Goal: Task Accomplishment & Management: Manage account settings

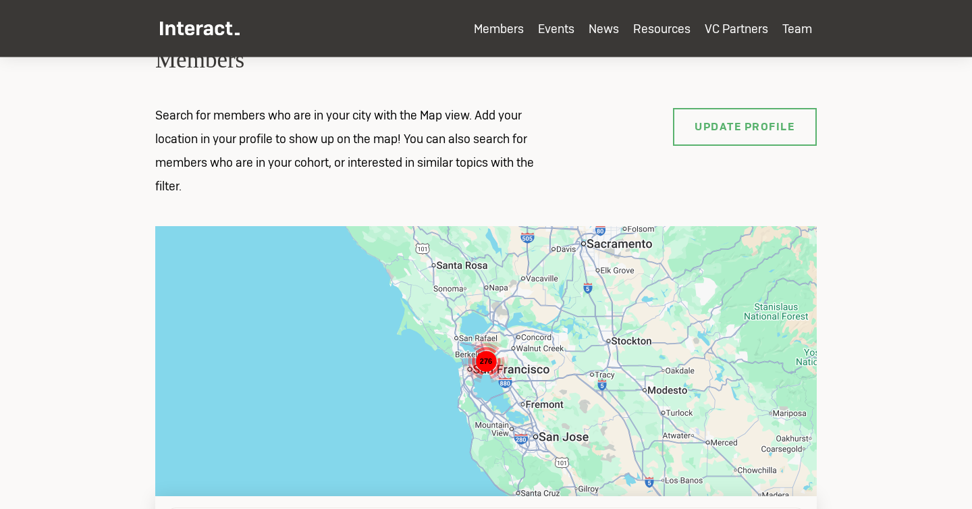
scroll to position [102, 0]
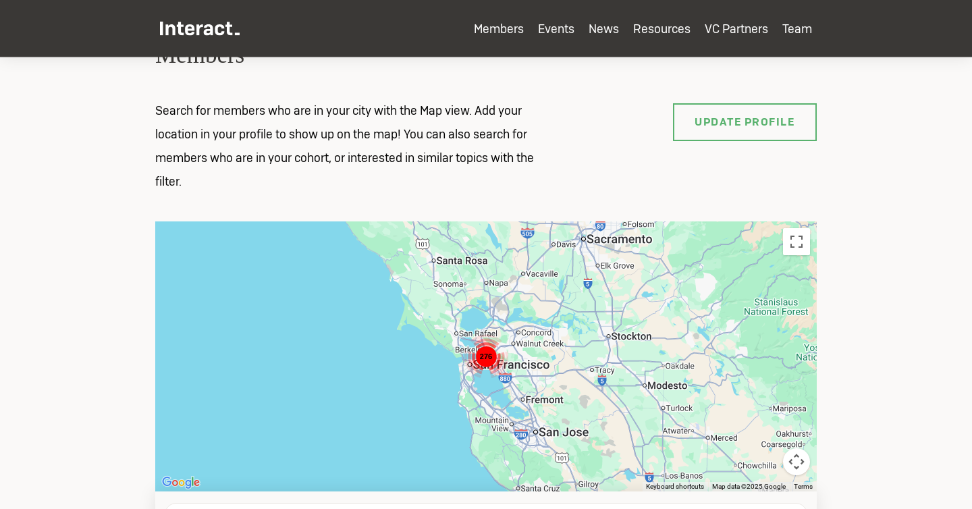
click at [446, 129] on p "Search for members who are in your city with the Map view. Add your location in…" at bounding box center [353, 146] width 425 height 94
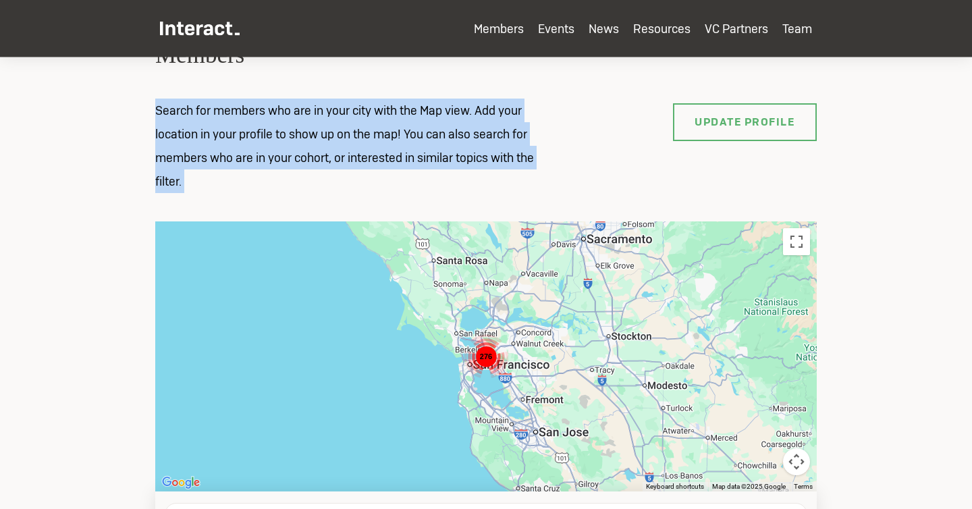
click at [446, 129] on p "Search for members who are in your city with the Map view. Add your location in…" at bounding box center [353, 146] width 425 height 94
click at [431, 153] on p "Search for members who are in your city with the Map view. Add your location in…" at bounding box center [353, 146] width 425 height 94
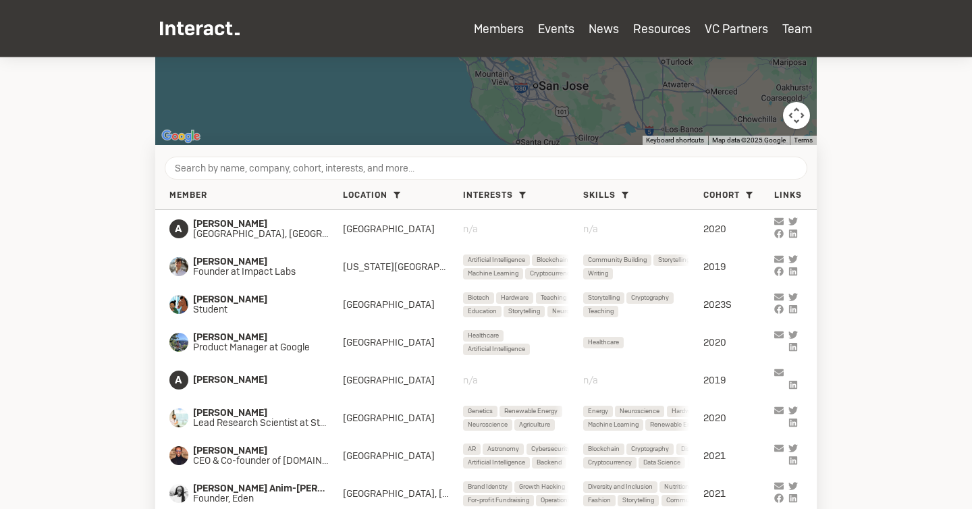
scroll to position [511, 0]
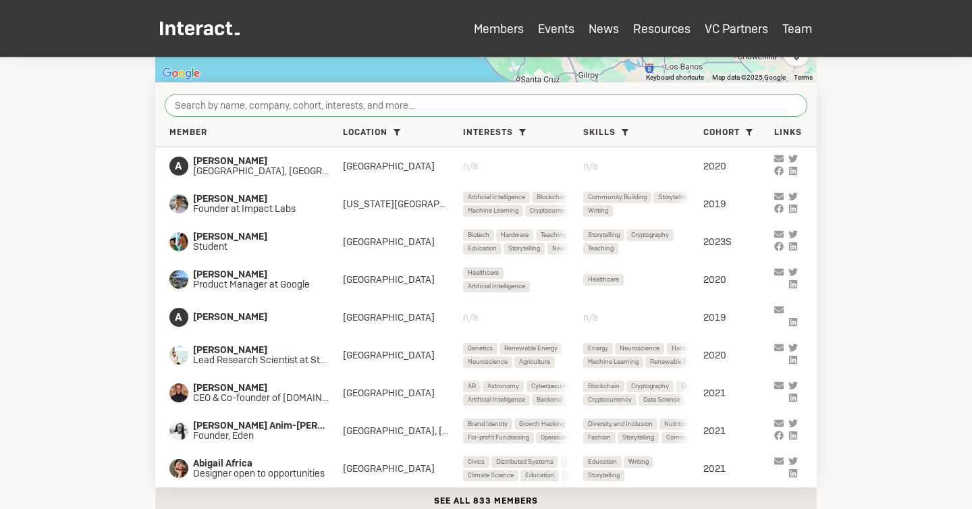
click at [275, 110] on input "search" at bounding box center [486, 105] width 642 height 23
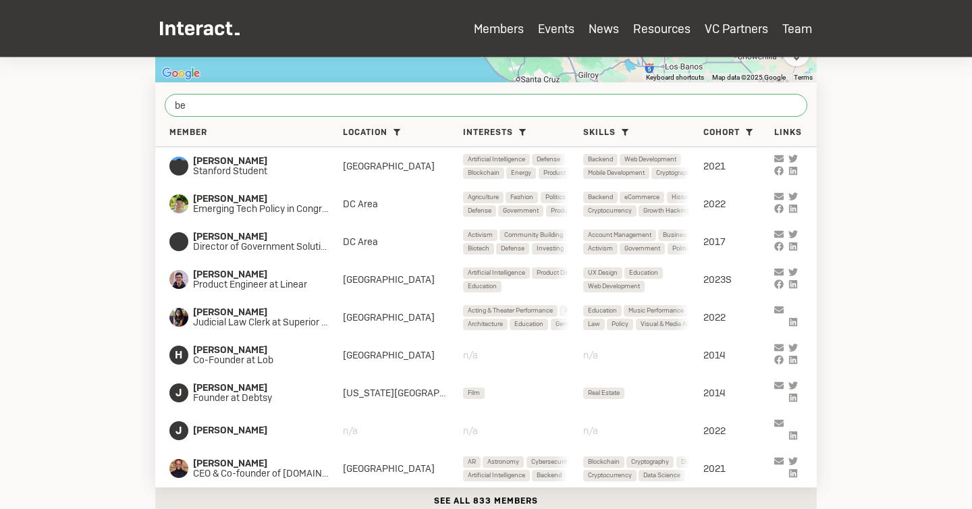
type input "ben"
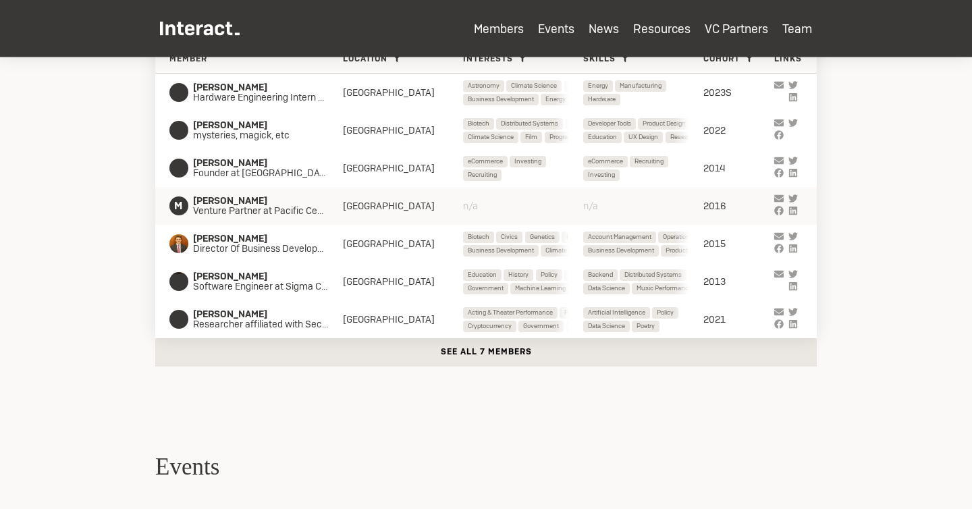
scroll to position [532, 0]
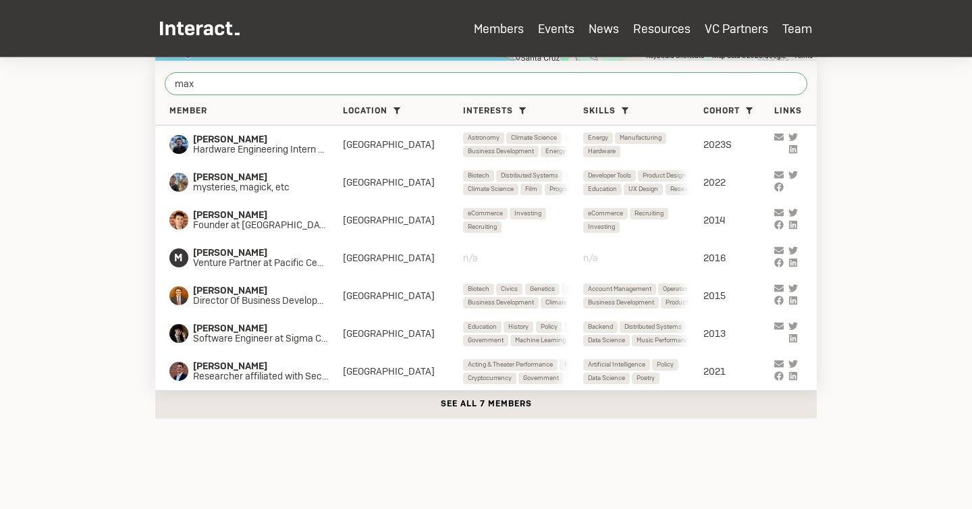
type input "max"
click at [478, 403] on button "See all 7 members" at bounding box center [485, 404] width 661 height 28
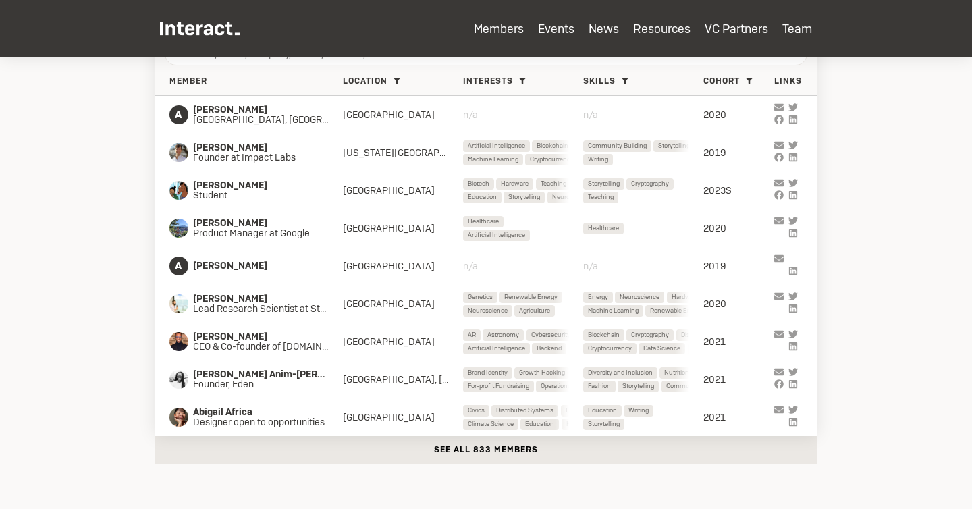
scroll to position [565, 0]
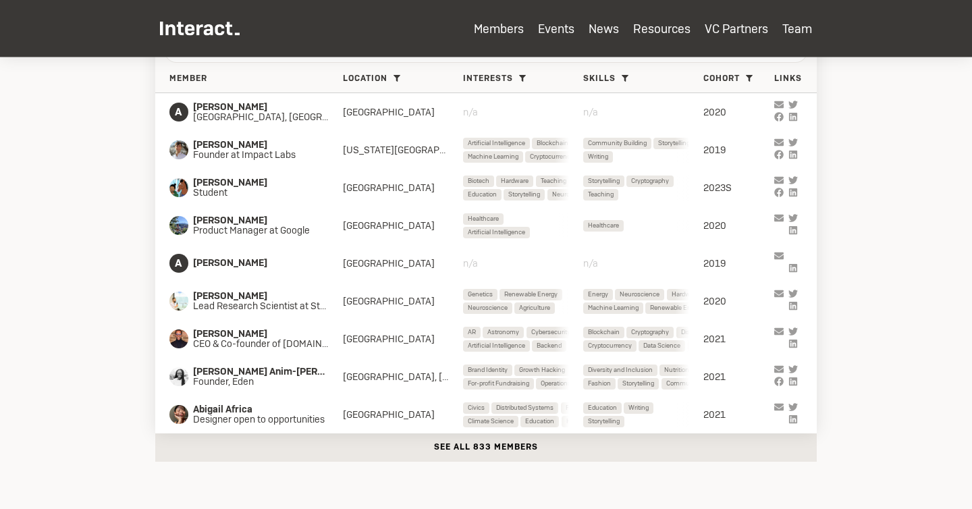
click at [566, 448] on button "See all 833 members" at bounding box center [485, 447] width 661 height 28
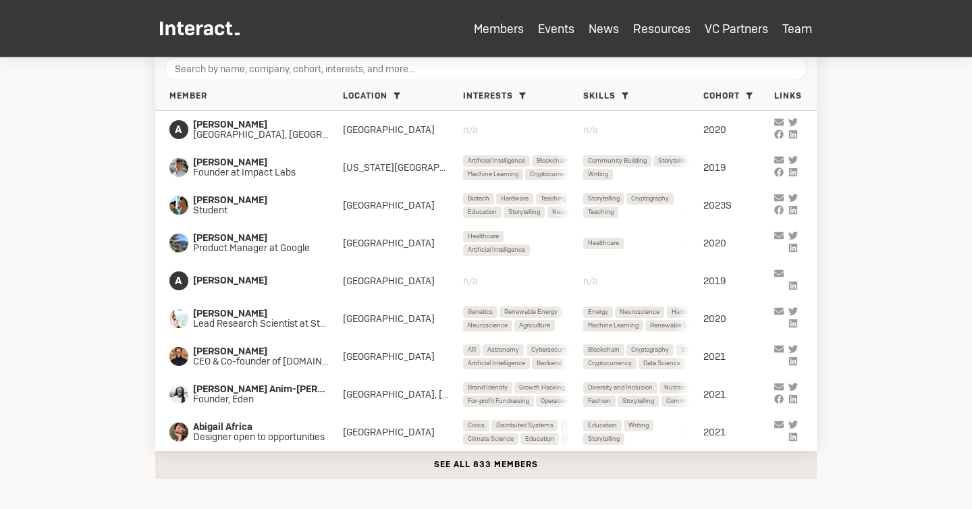
scroll to position [542, 0]
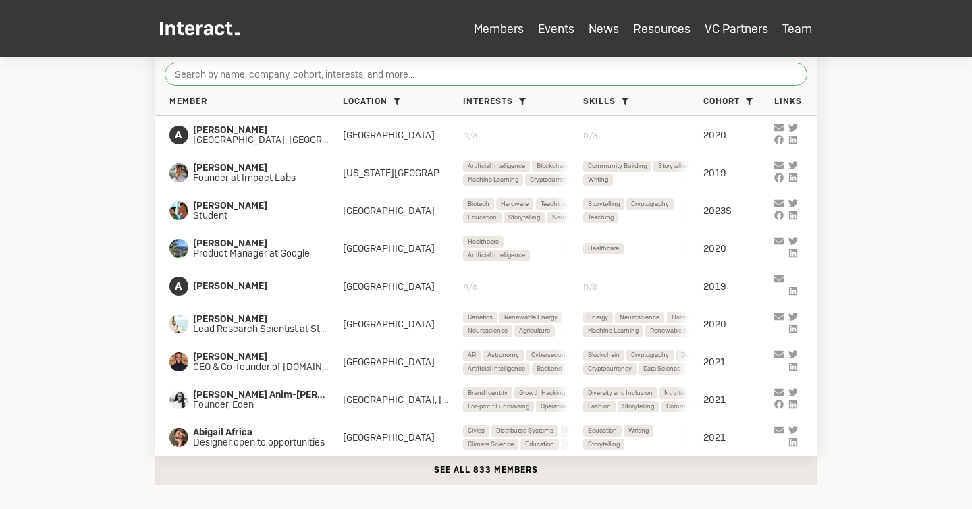
click at [357, 73] on input "search" at bounding box center [486, 74] width 642 height 23
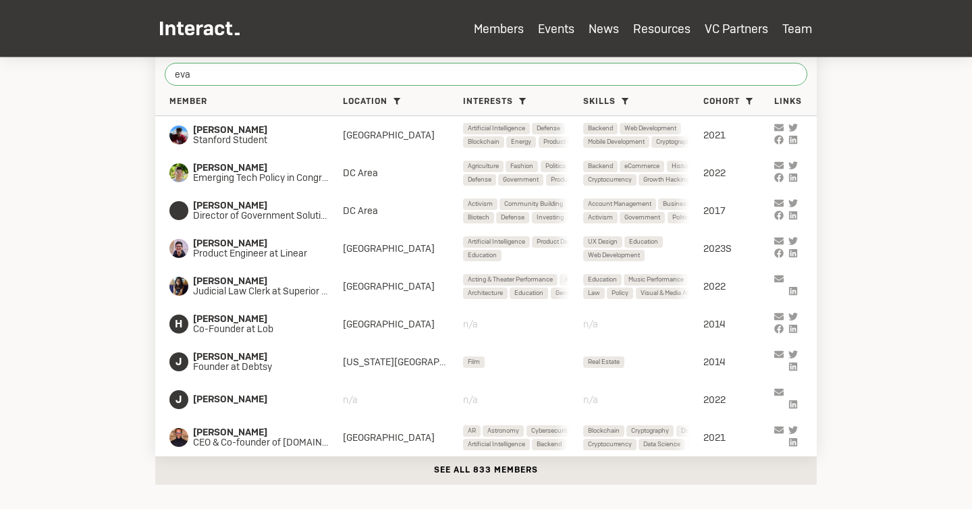
type input "evan"
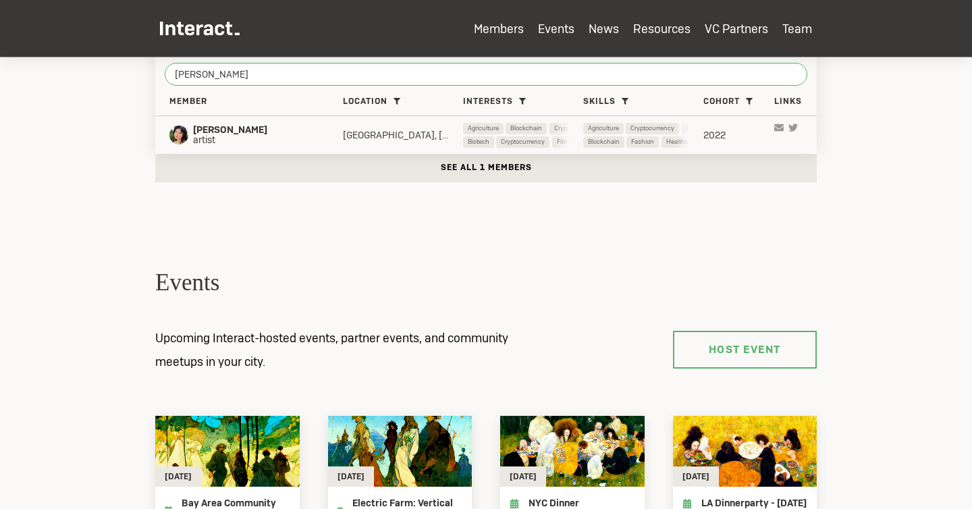
type input "[PERSON_NAME]"
click at [246, 144] on span "artist" at bounding box center [256, 140] width 126 height 11
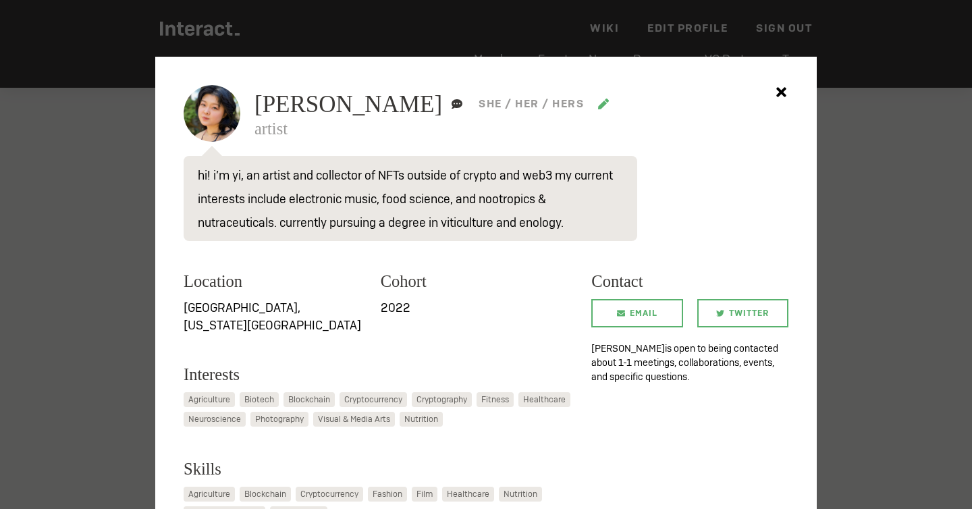
scroll to position [7, 0]
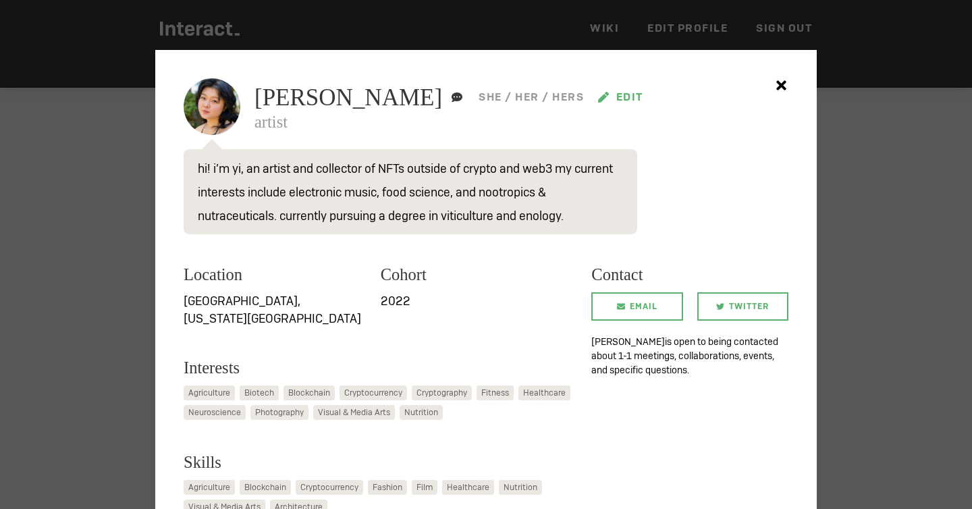
click at [598, 94] on icon at bounding box center [603, 97] width 11 height 11
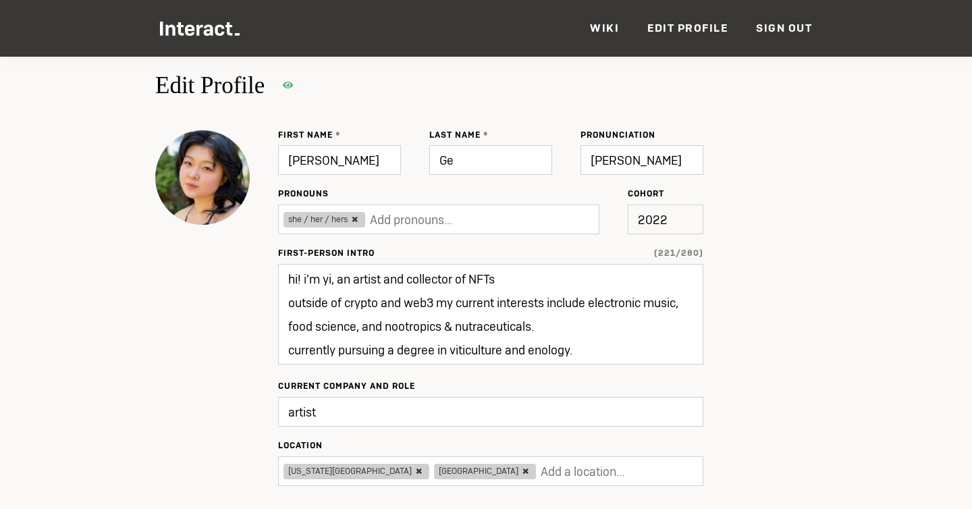
scroll to position [44, 0]
drag, startPoint x: 292, startPoint y: 301, endPoint x: 338, endPoint y: 274, distance: 53.8
click at [338, 274] on textarea "hi! i’m yi, an artist and collector of NFTs outside of crypto and web3 my curre…" at bounding box center [490, 313] width 425 height 101
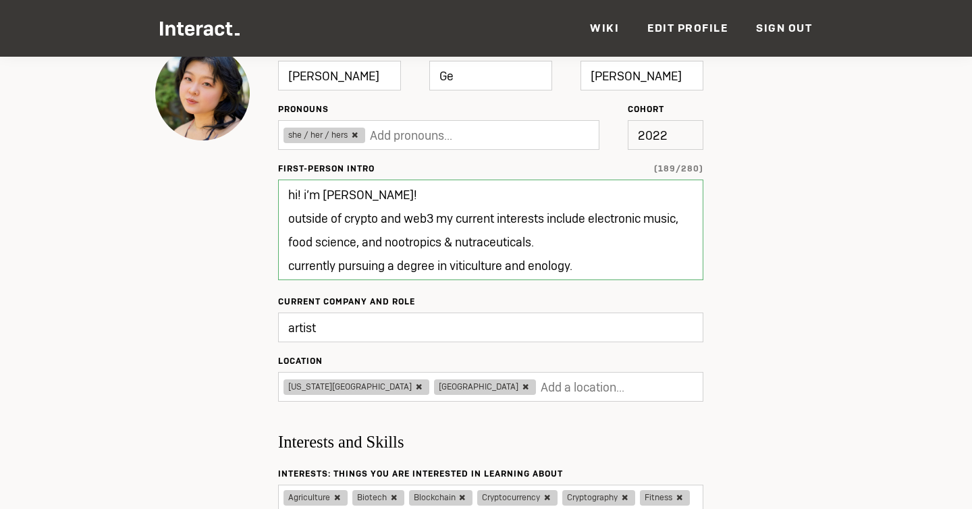
drag, startPoint x: 599, startPoint y: 273, endPoint x: 599, endPoint y: 248, distance: 25.6
click at [599, 248] on textarea "hi! i’m [PERSON_NAME]! outside of crypto and web3 my current interests include …" at bounding box center [490, 229] width 425 height 101
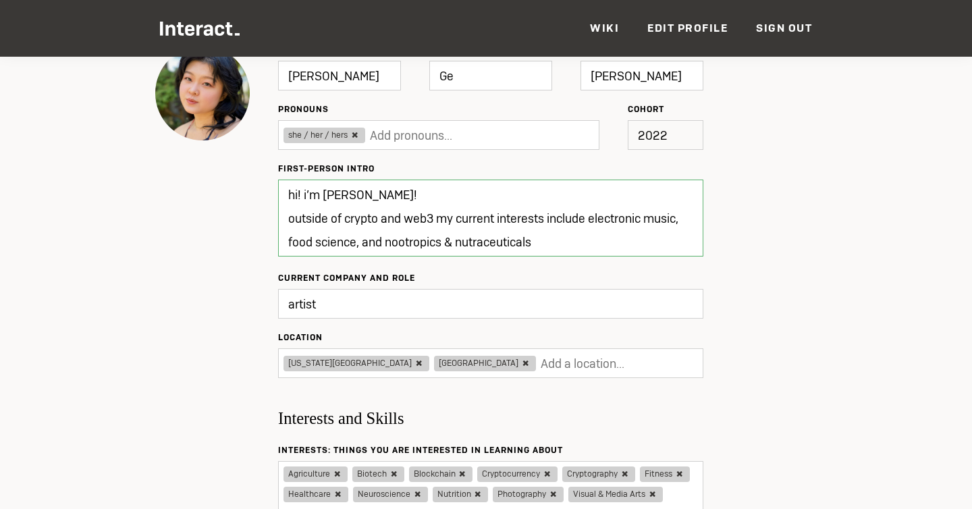
type textarea "hi! i’m [PERSON_NAME]! outside of crypto and web3 my current interests include …"
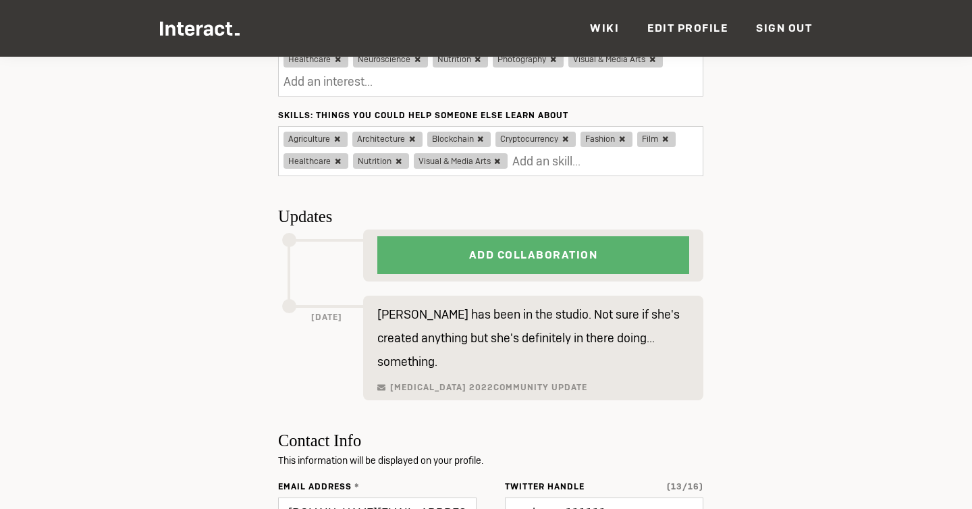
scroll to position [563, 0]
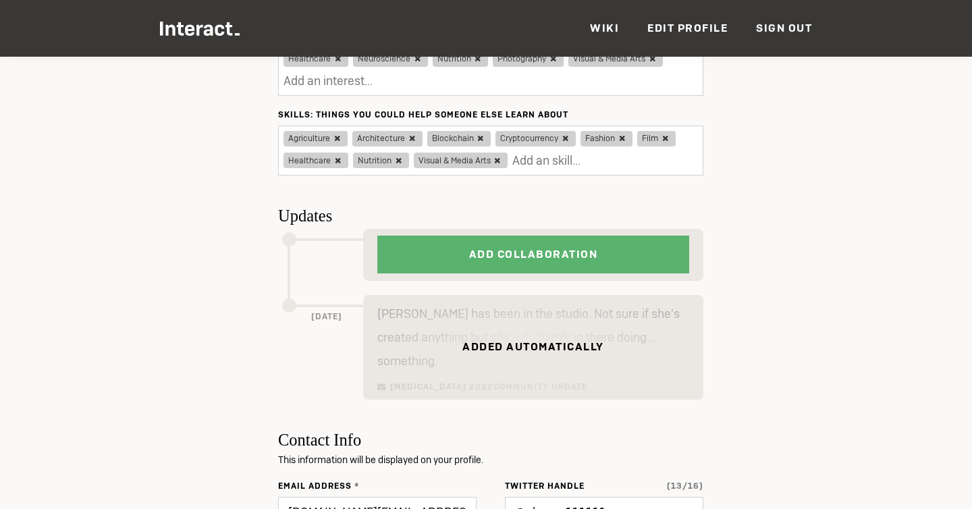
click at [544, 342] on h5 "Added automatically" at bounding box center [533, 346] width 142 height 9
type input "Updating..."
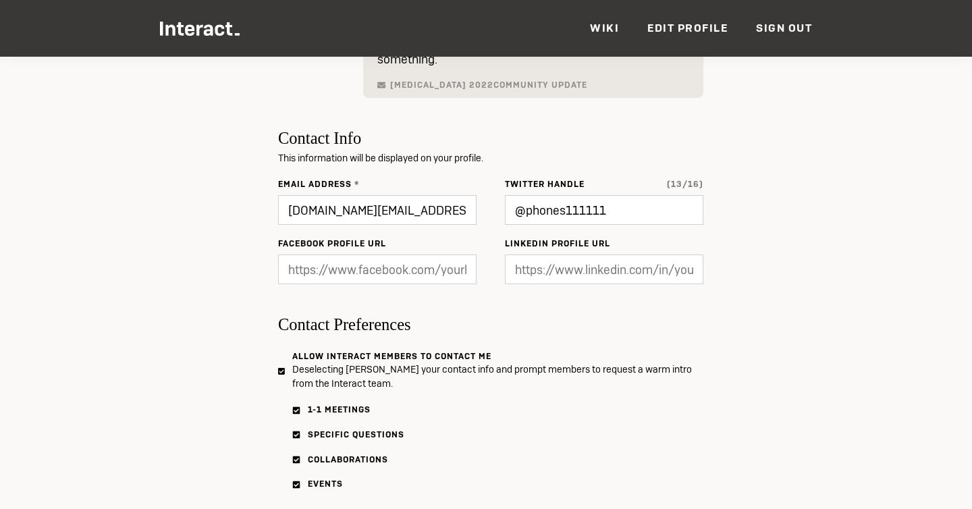
scroll to position [866, 0]
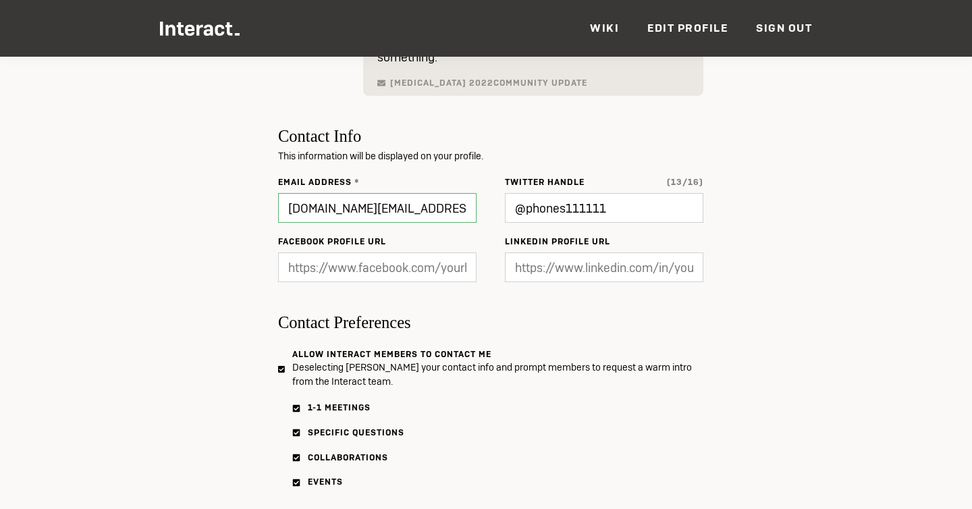
click at [341, 193] on input "[DOMAIN_NAME][EMAIL_ADDRESS][DOMAIN_NAME]" at bounding box center [377, 208] width 198 height 30
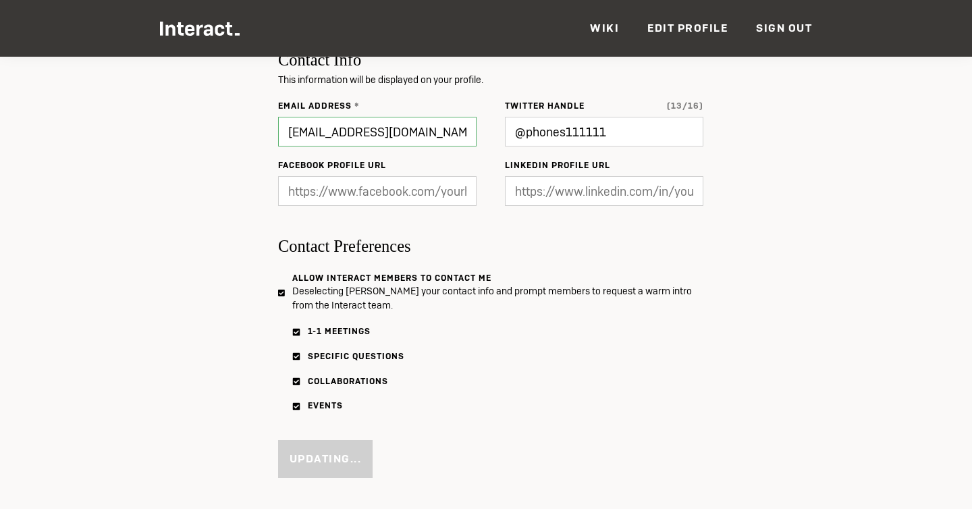
scroll to position [946, 0]
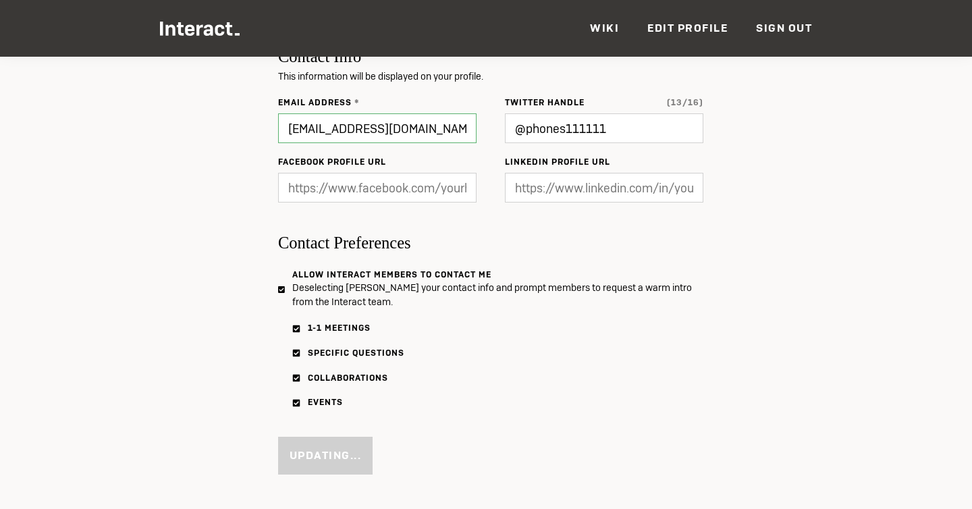
type input "[EMAIL_ADDRESS][DOMAIN_NAME]"
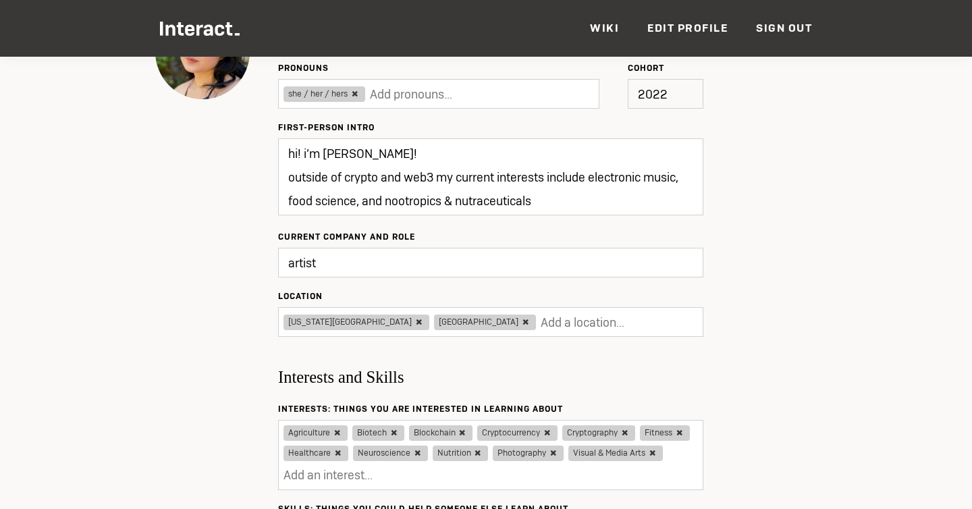
scroll to position [158, 0]
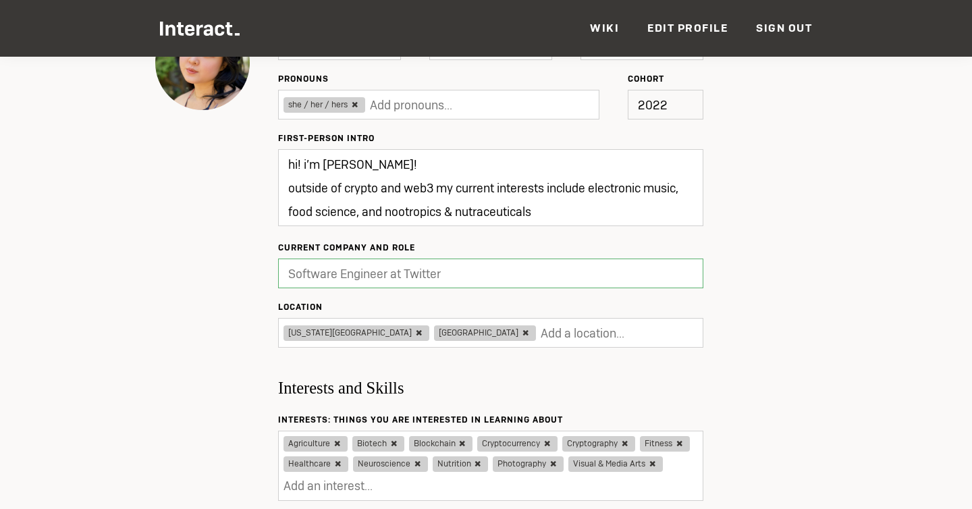
drag, startPoint x: 322, startPoint y: 281, endPoint x: 263, endPoint y: 272, distance: 59.5
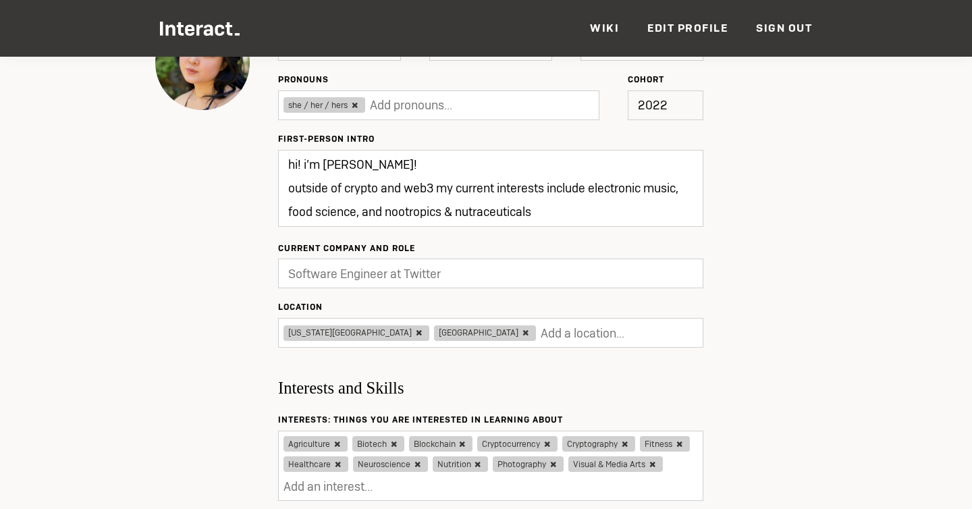
drag, startPoint x: 223, startPoint y: 249, endPoint x: 310, endPoint y: 244, distance: 87.2
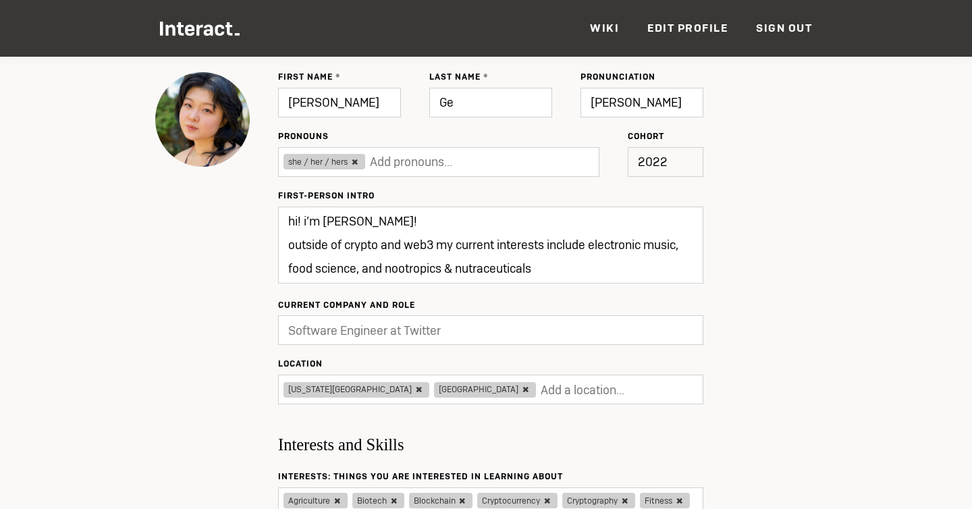
click at [638, 161] on p "2022" at bounding box center [666, 162] width 76 height 30
click at [487, 265] on textarea "hi! i’m [PERSON_NAME]! outside of crypto and web3 my current interests include …" at bounding box center [490, 244] width 425 height 77
drag, startPoint x: 568, startPoint y: 272, endPoint x: 300, endPoint y: 182, distance: 282.5
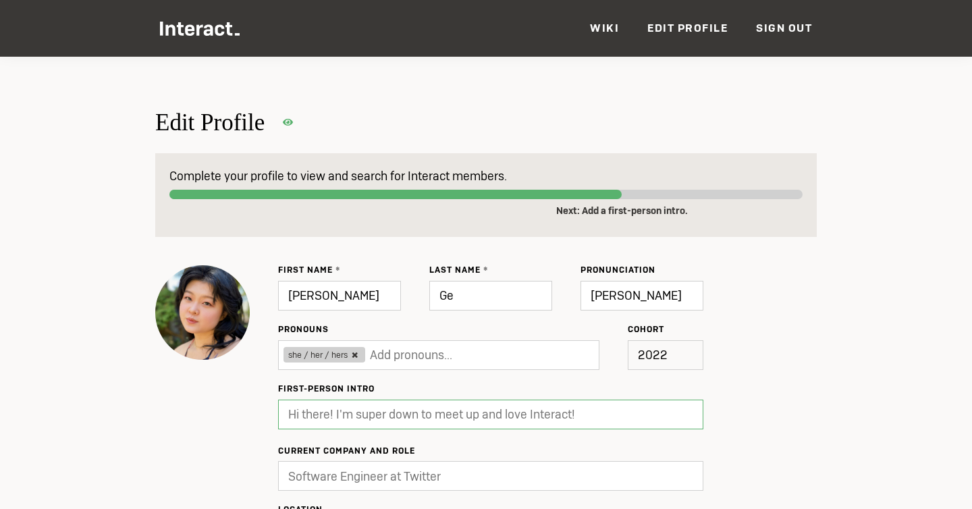
scroll to position [0, 0]
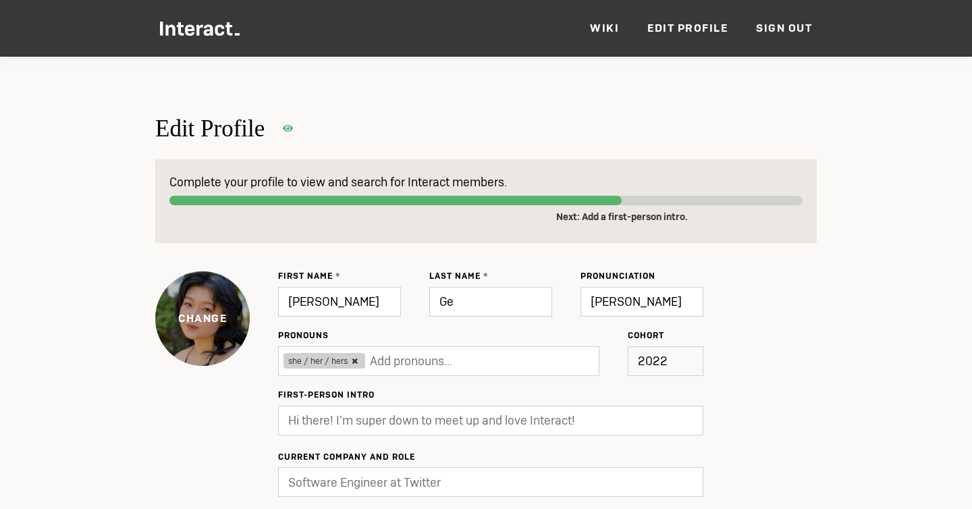
click at [227, 317] on label "Change" at bounding box center [202, 318] width 94 height 16
type input "Update"
click at [207, 323] on label "Change" at bounding box center [202, 318] width 94 height 16
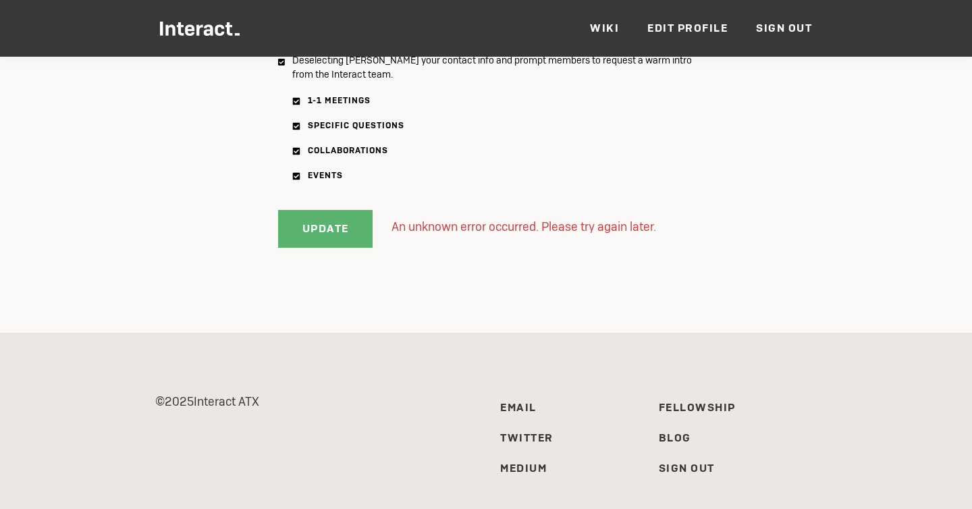
scroll to position [1251, 0]
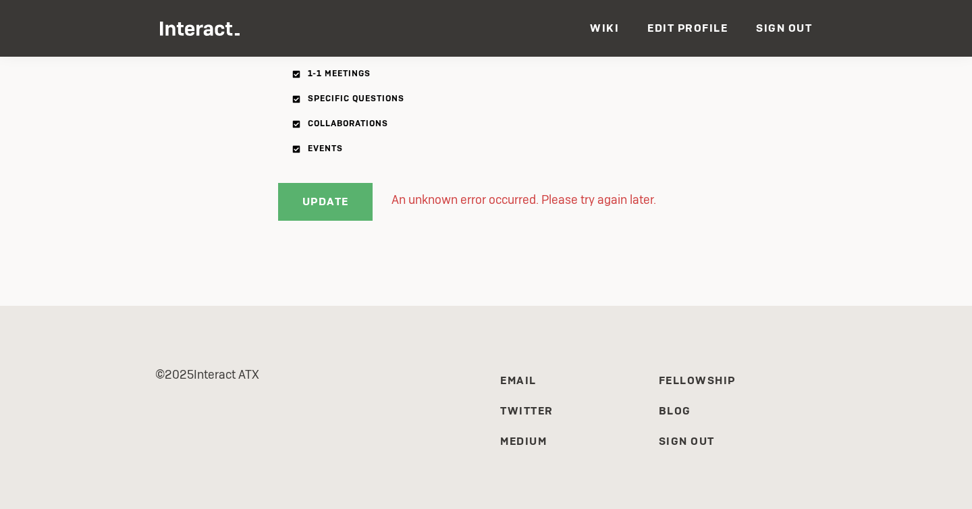
click at [223, 38] on ul "Members Events News Resources VC Partners Team Wiki Edit Profile Sign Out — [DO…" at bounding box center [486, 26] width 652 height 52
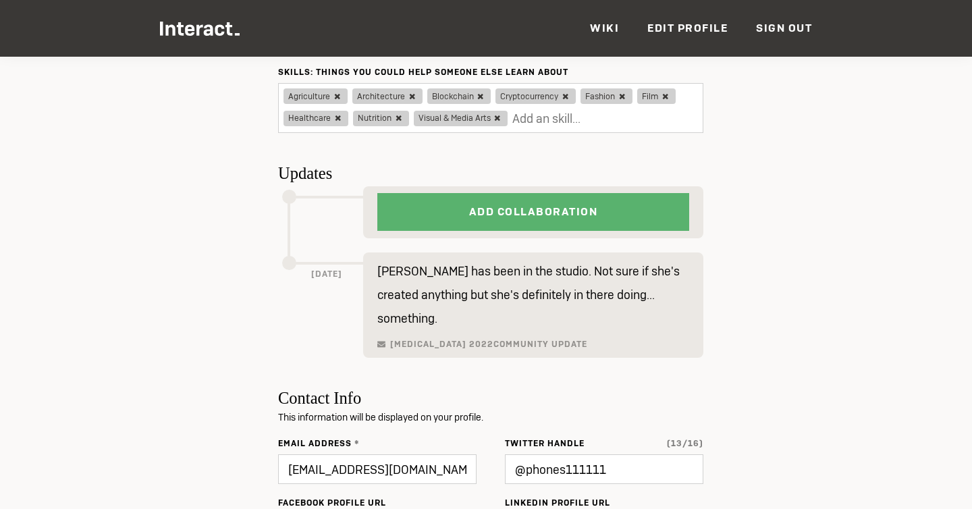
scroll to position [768, 0]
